Goal: Transaction & Acquisition: Book appointment/travel/reservation

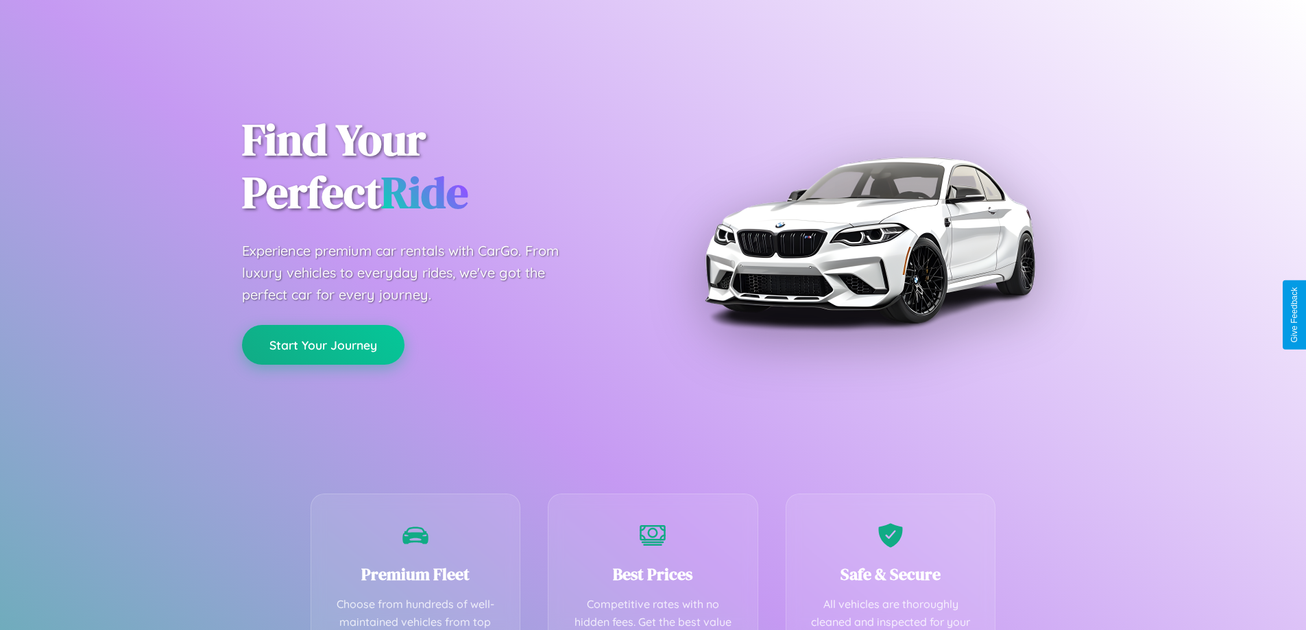
click at [323, 345] on button "Start Your Journey" at bounding box center [323, 345] width 162 height 40
click at [323, 344] on button "Start Your Journey" at bounding box center [323, 345] width 162 height 40
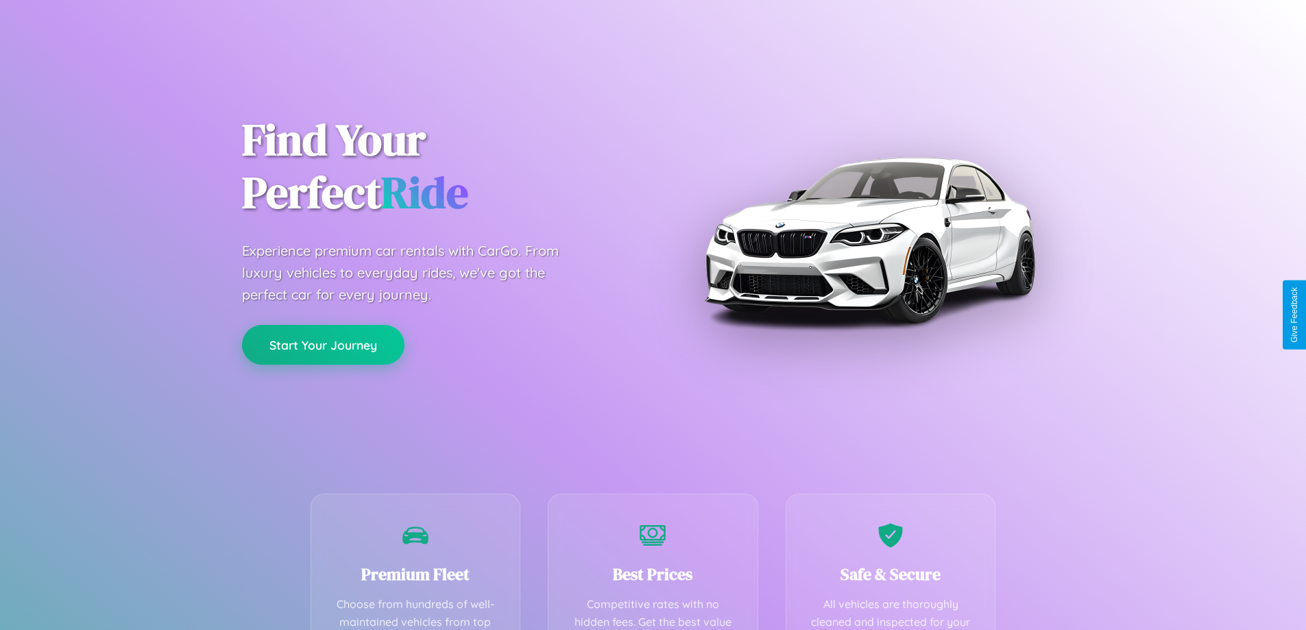
click at [323, 344] on button "Start Your Journey" at bounding box center [323, 345] width 162 height 40
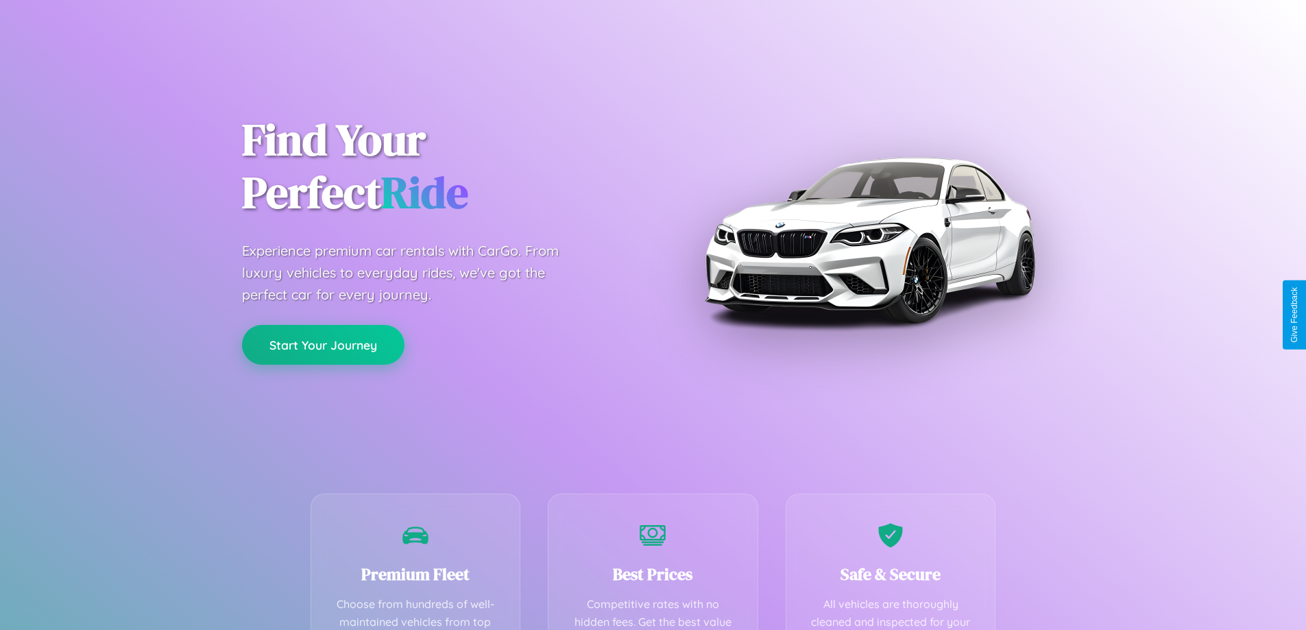
click at [323, 344] on button "Start Your Journey" at bounding box center [323, 345] width 162 height 40
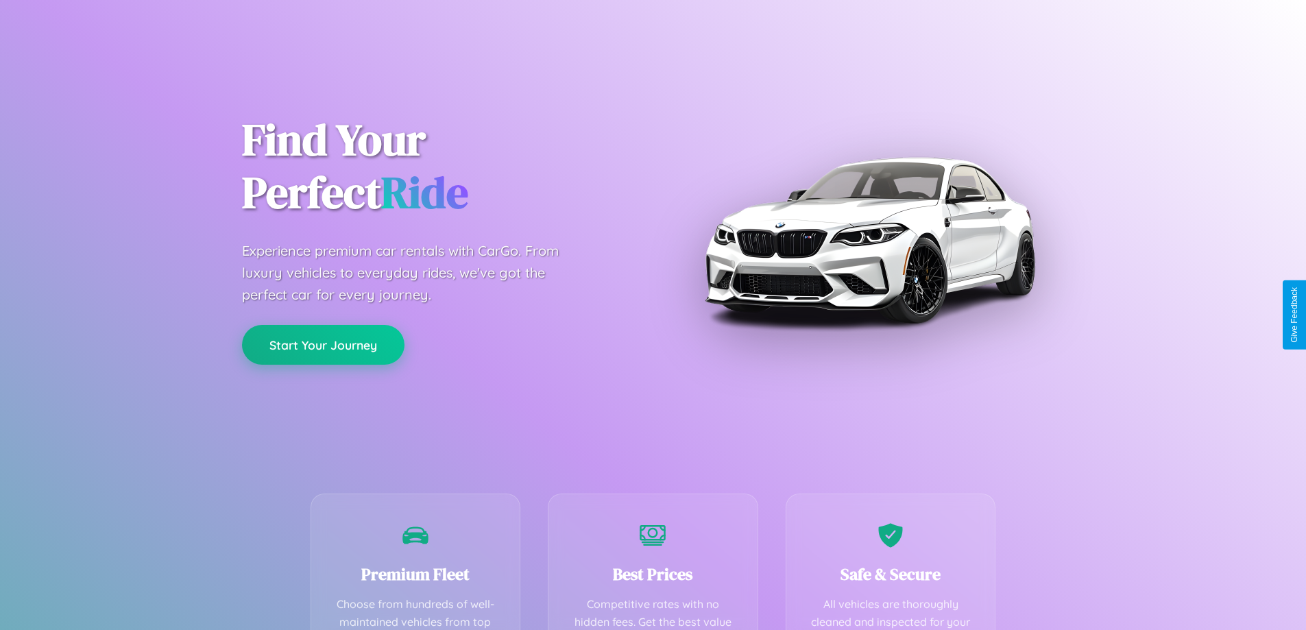
click at [323, 344] on button "Start Your Journey" at bounding box center [323, 345] width 162 height 40
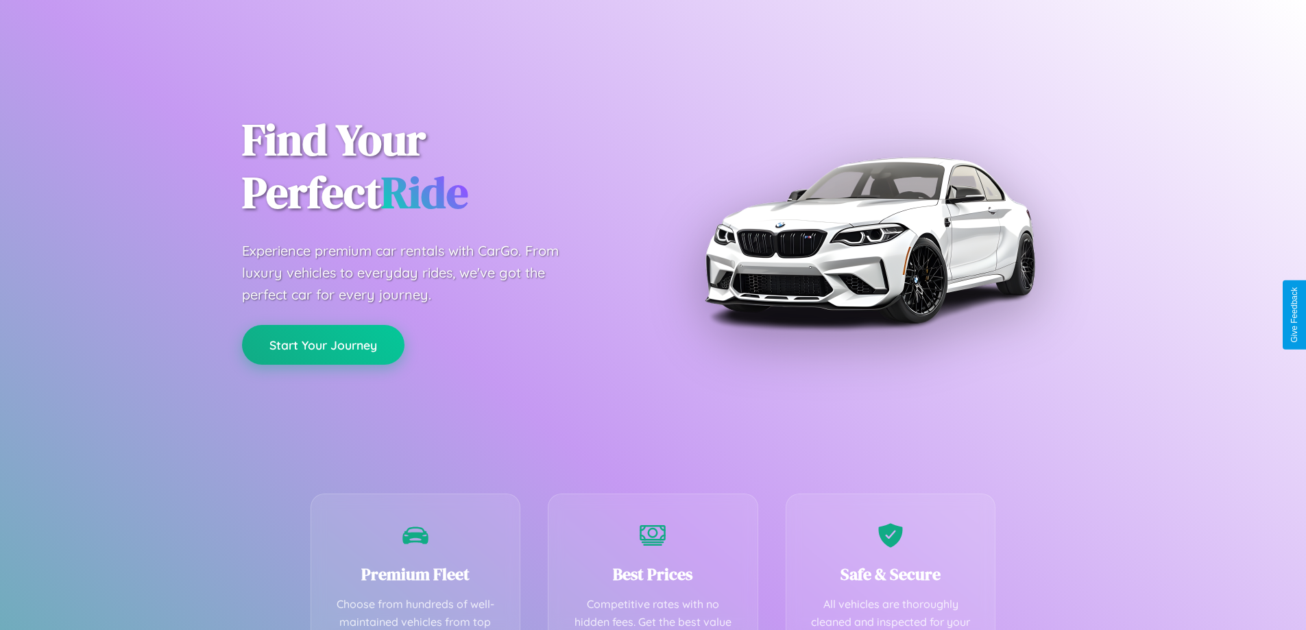
click at [323, 344] on button "Start Your Journey" at bounding box center [323, 345] width 162 height 40
